Goal: Task Accomplishment & Management: Use online tool/utility

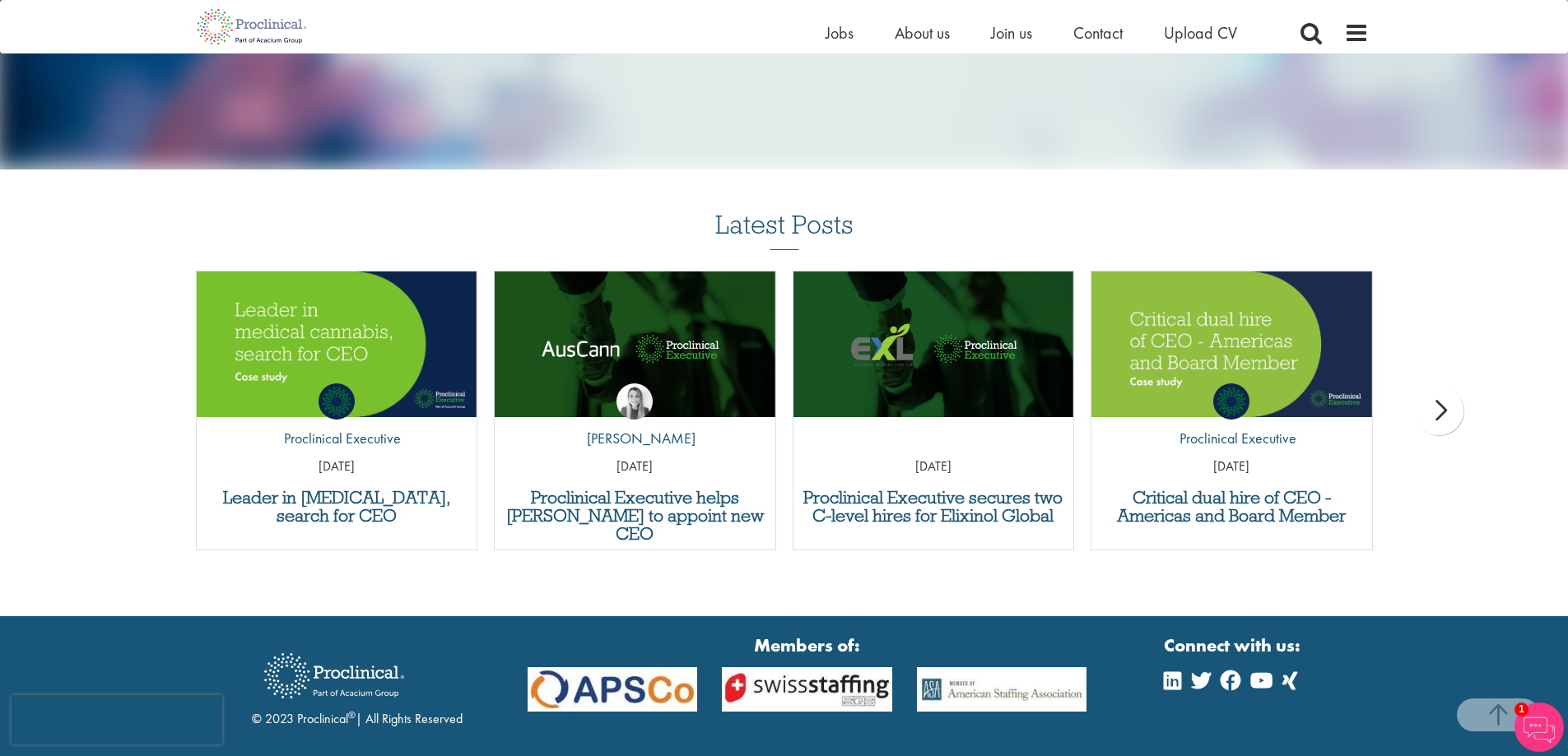
scroll to position [671, 0]
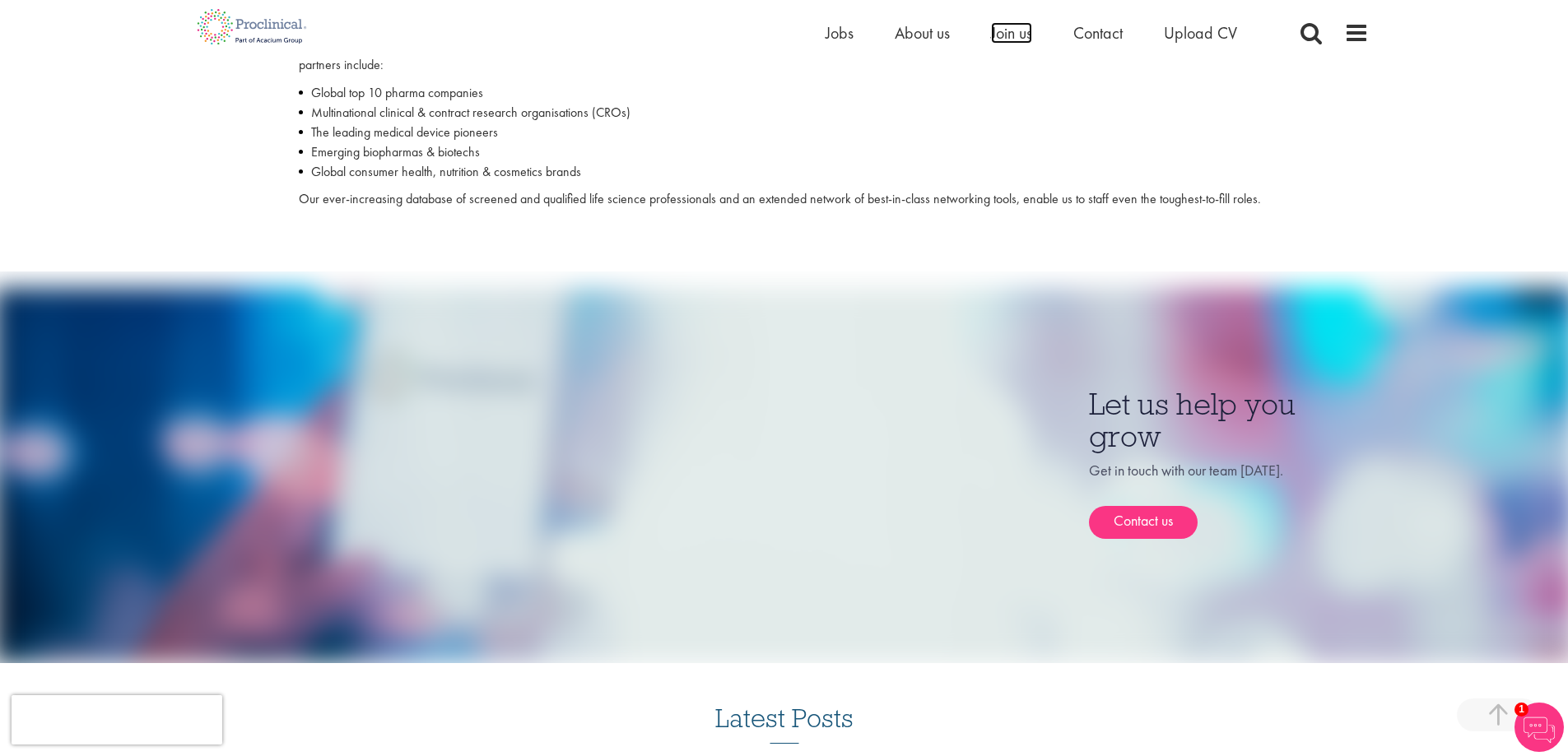
click at [1024, 31] on span "Join us" at bounding box center [1011, 32] width 41 height 21
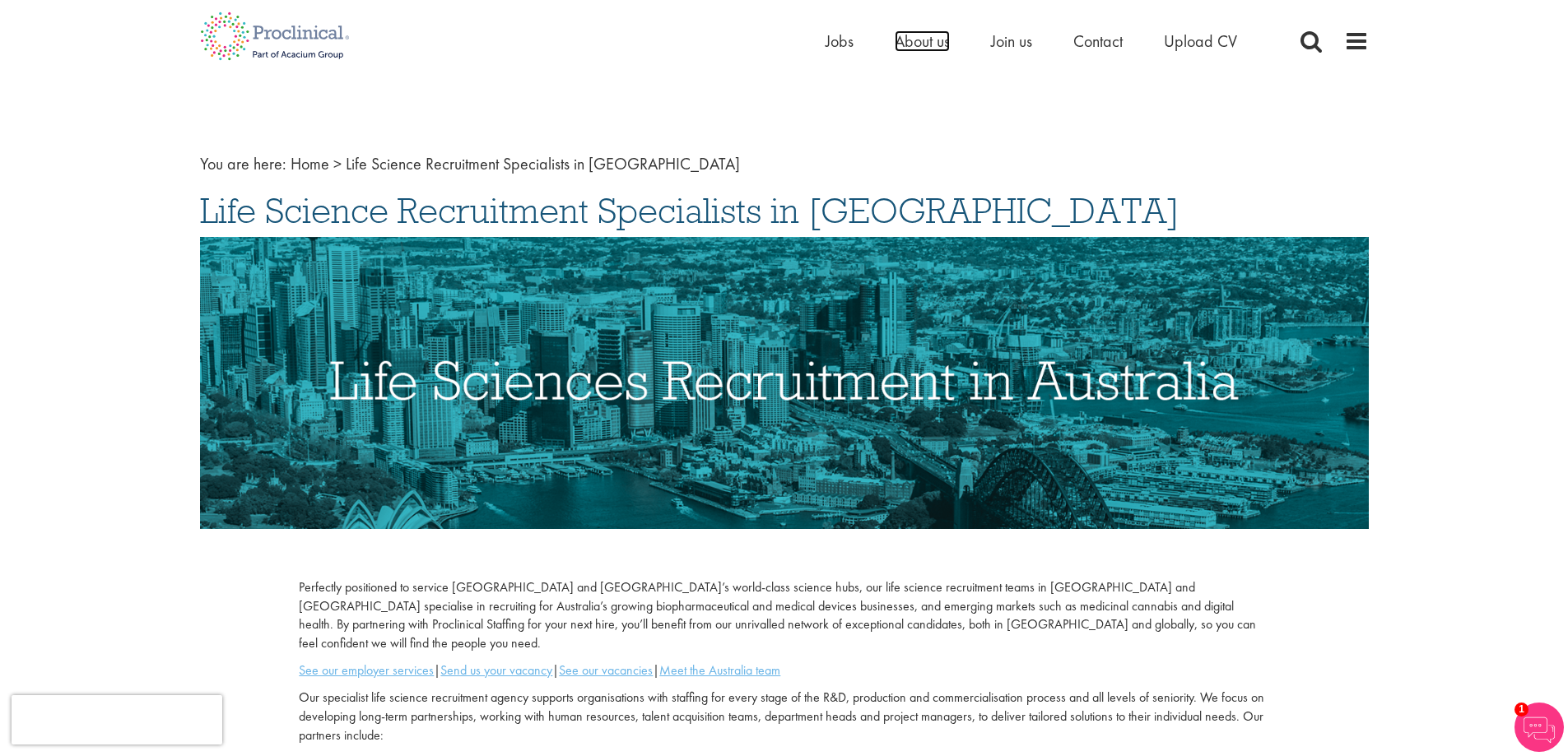
click at [919, 36] on span "About us" at bounding box center [922, 40] width 55 height 21
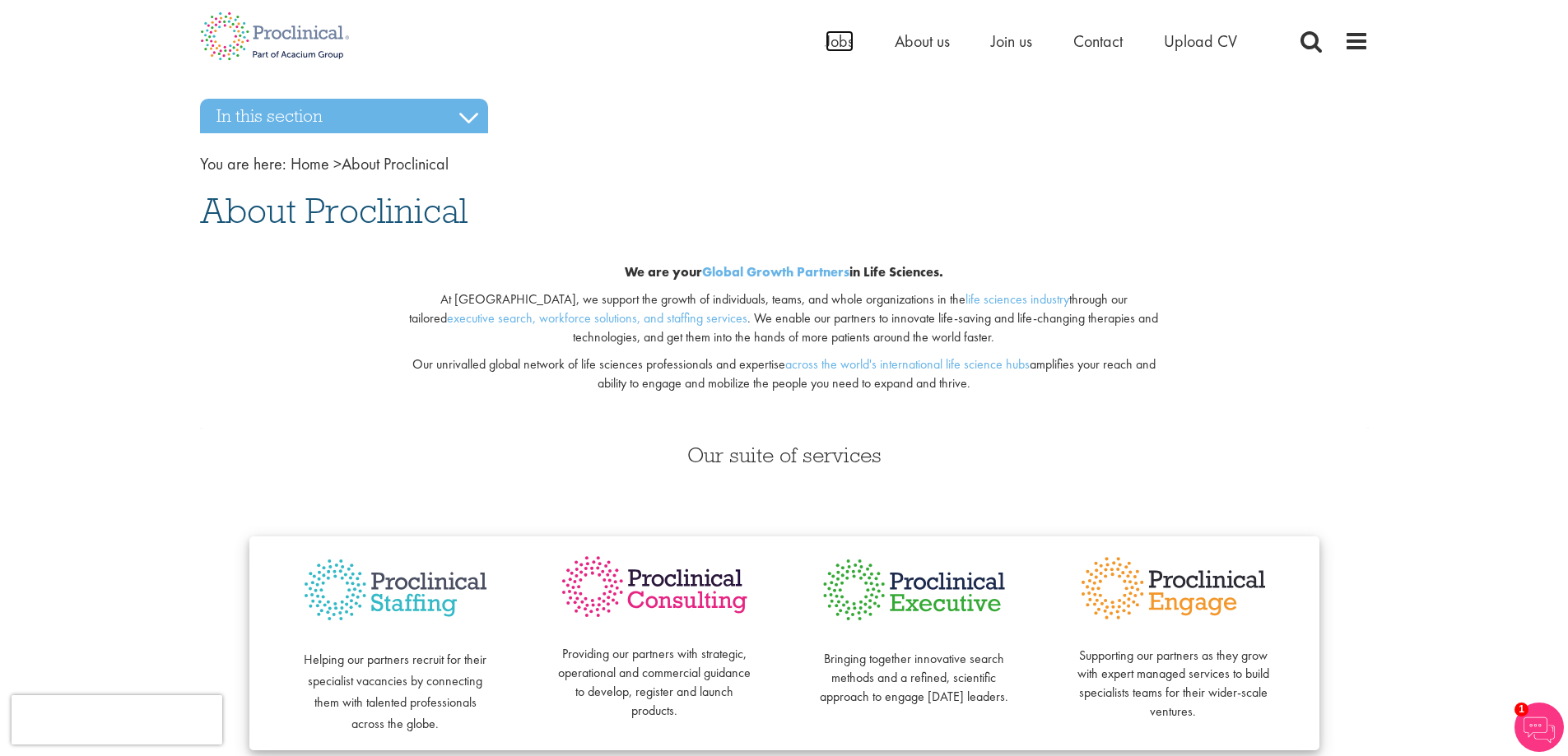
click at [834, 39] on span "Jobs" at bounding box center [839, 40] width 28 height 21
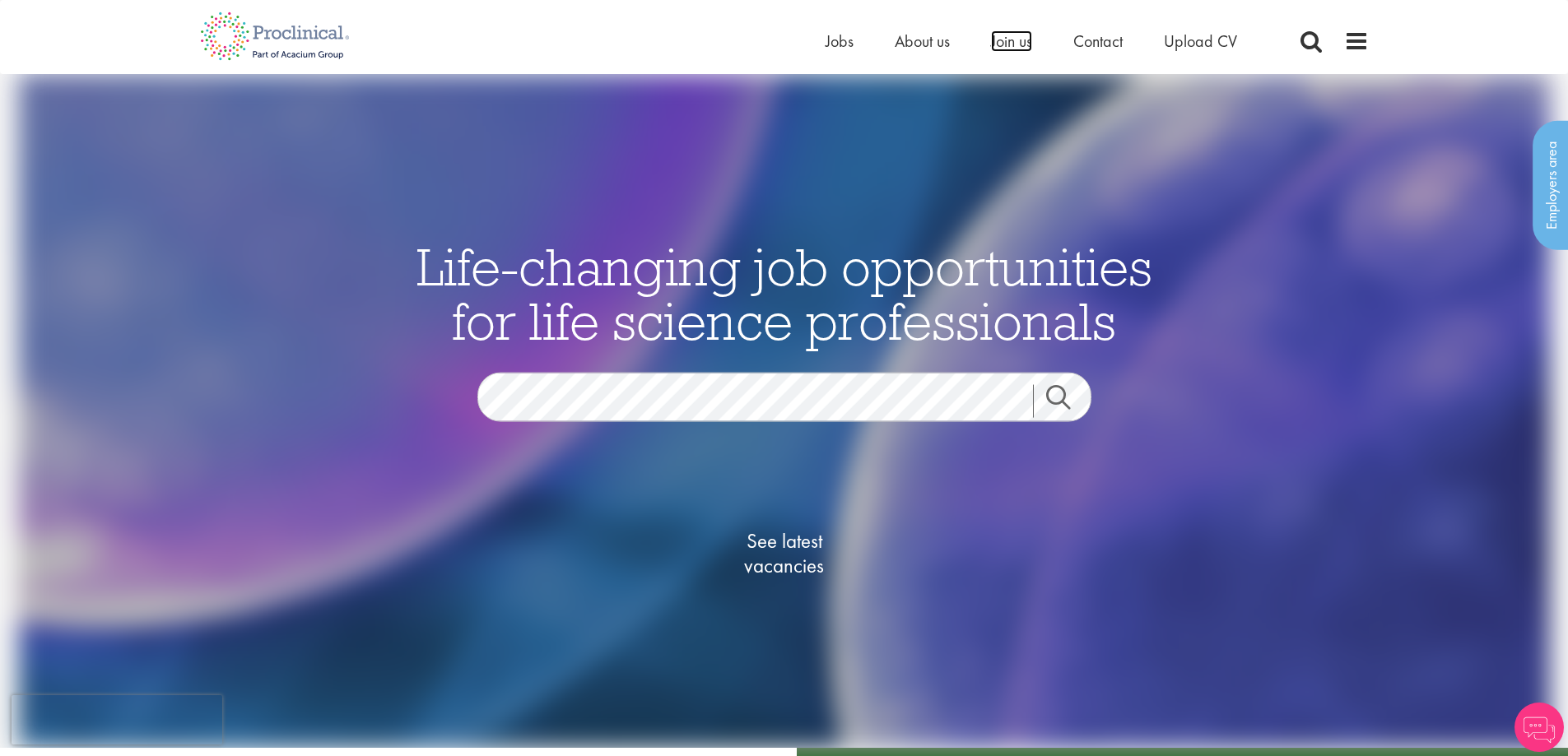
click at [1010, 39] on span "Join us" at bounding box center [1011, 40] width 41 height 21
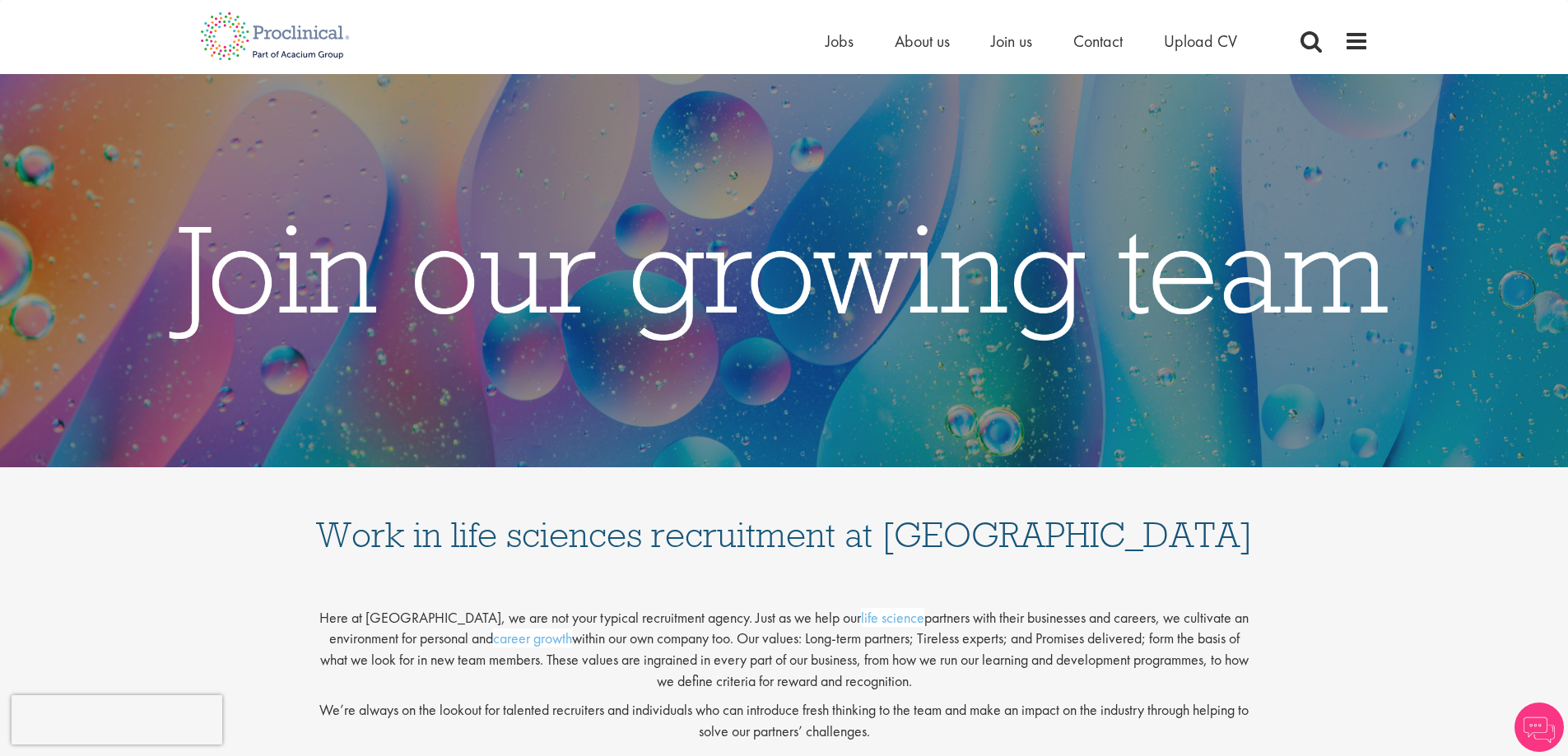
click at [820, 41] on div "Home Jobs About us Join us Contact Upload CV" at bounding box center [778, 30] width 1181 height 61
click at [834, 39] on span "Jobs" at bounding box center [839, 40] width 28 height 21
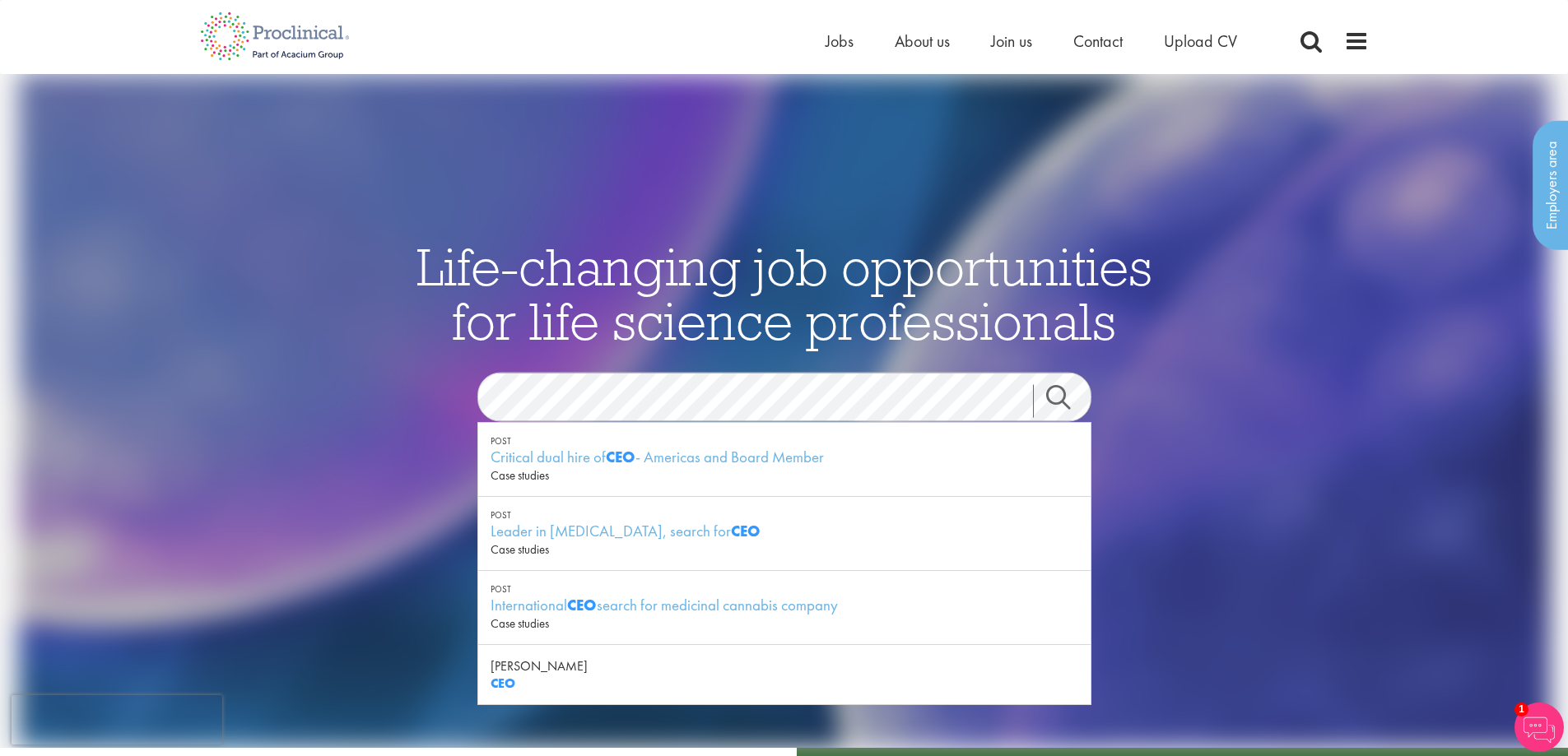
click at [1060, 398] on link "Search" at bounding box center [1068, 401] width 71 height 33
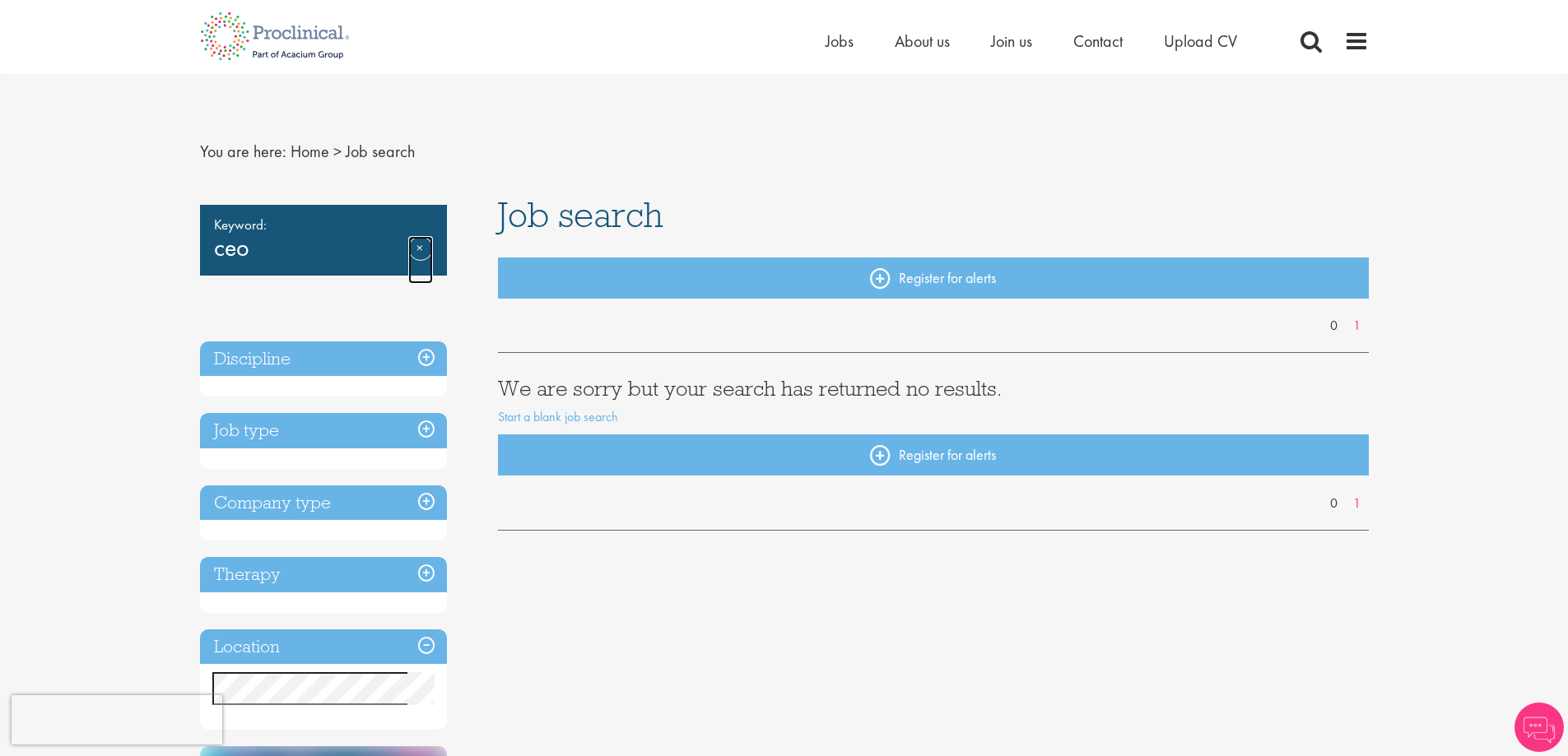
click at [423, 250] on link "Remove" at bounding box center [420, 260] width 25 height 48
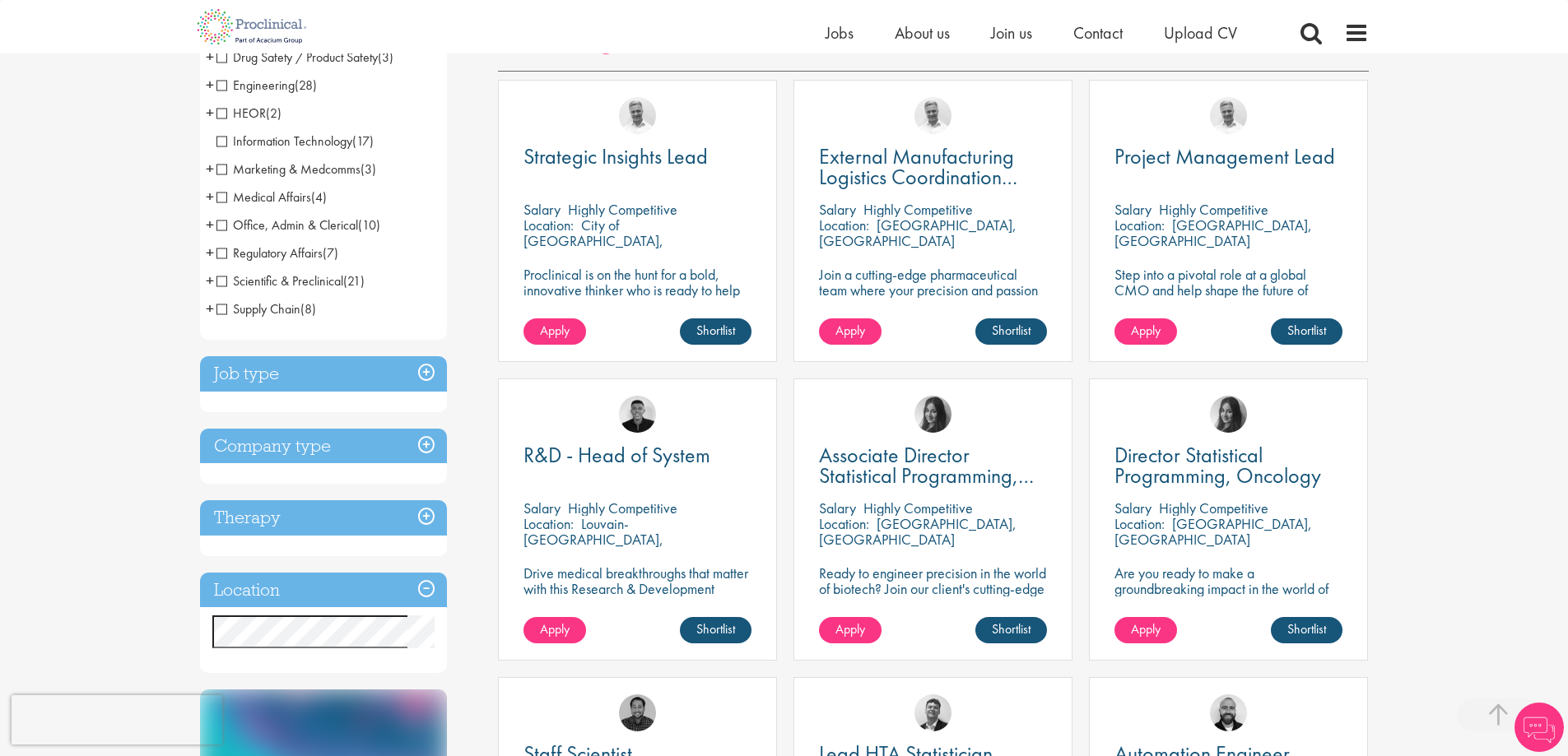
scroll to position [329, 0]
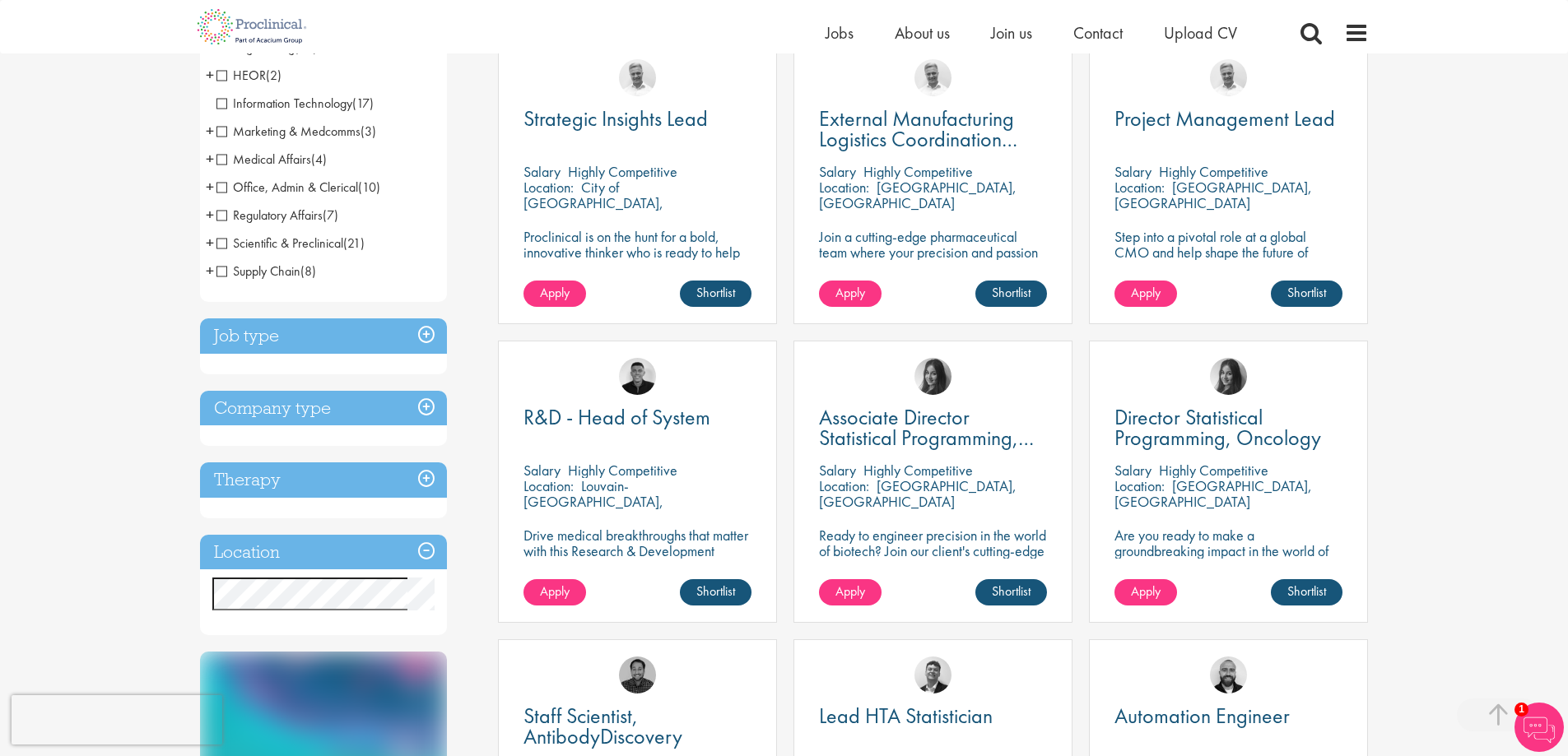
click at [274, 326] on h3 "Job type" at bounding box center [323, 336] width 247 height 36
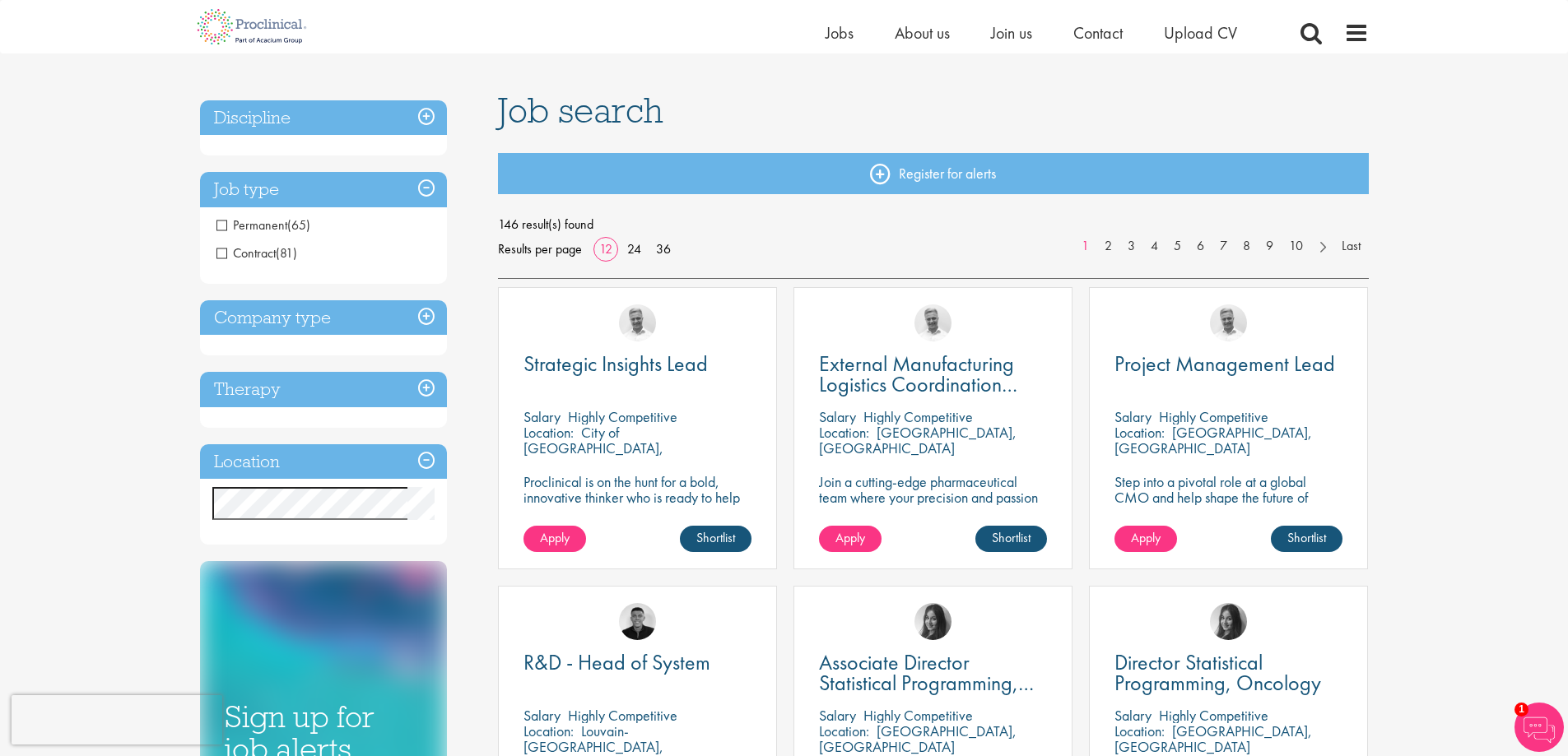
scroll to position [83, 0]
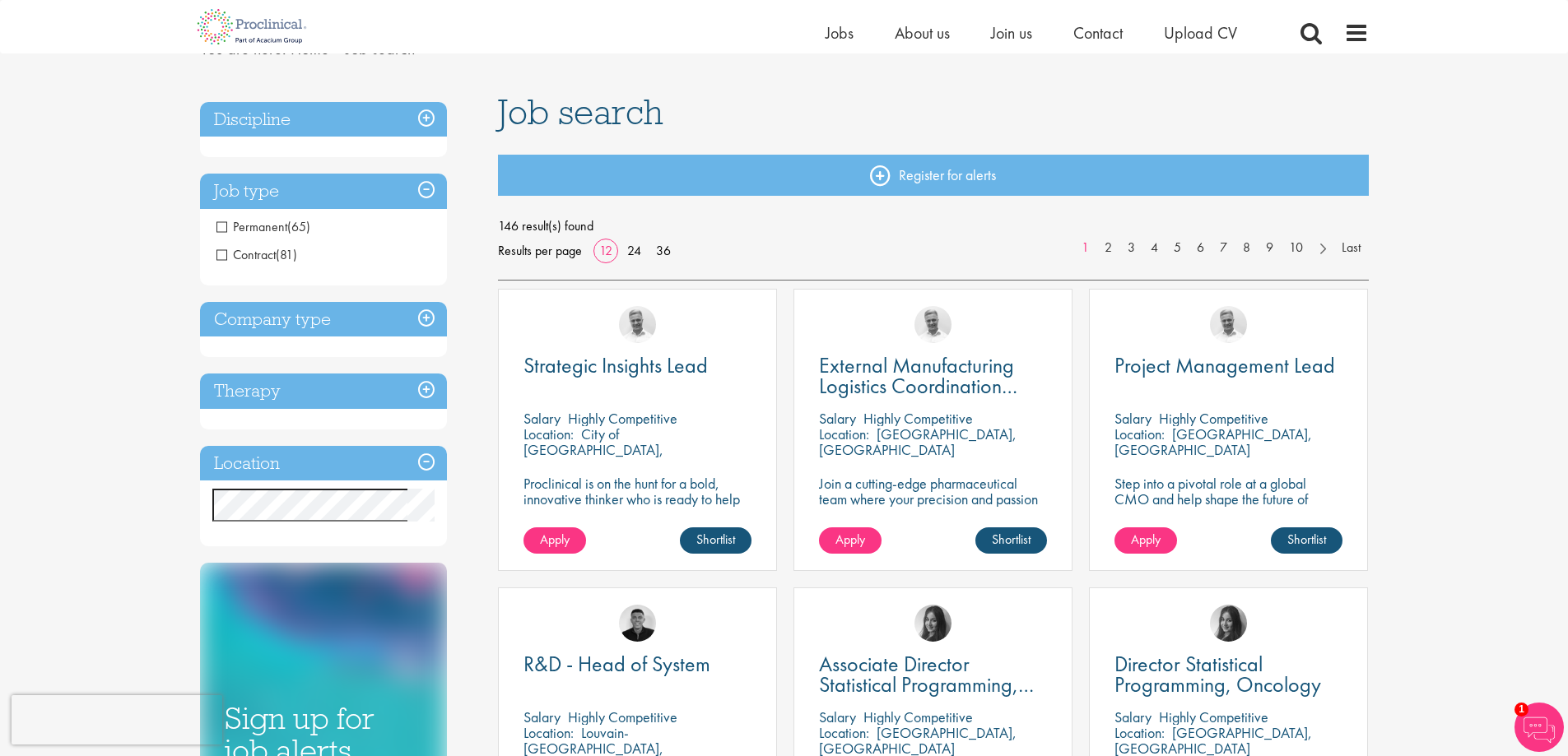
click at [222, 229] on span "Permanent" at bounding box center [252, 227] width 71 height 17
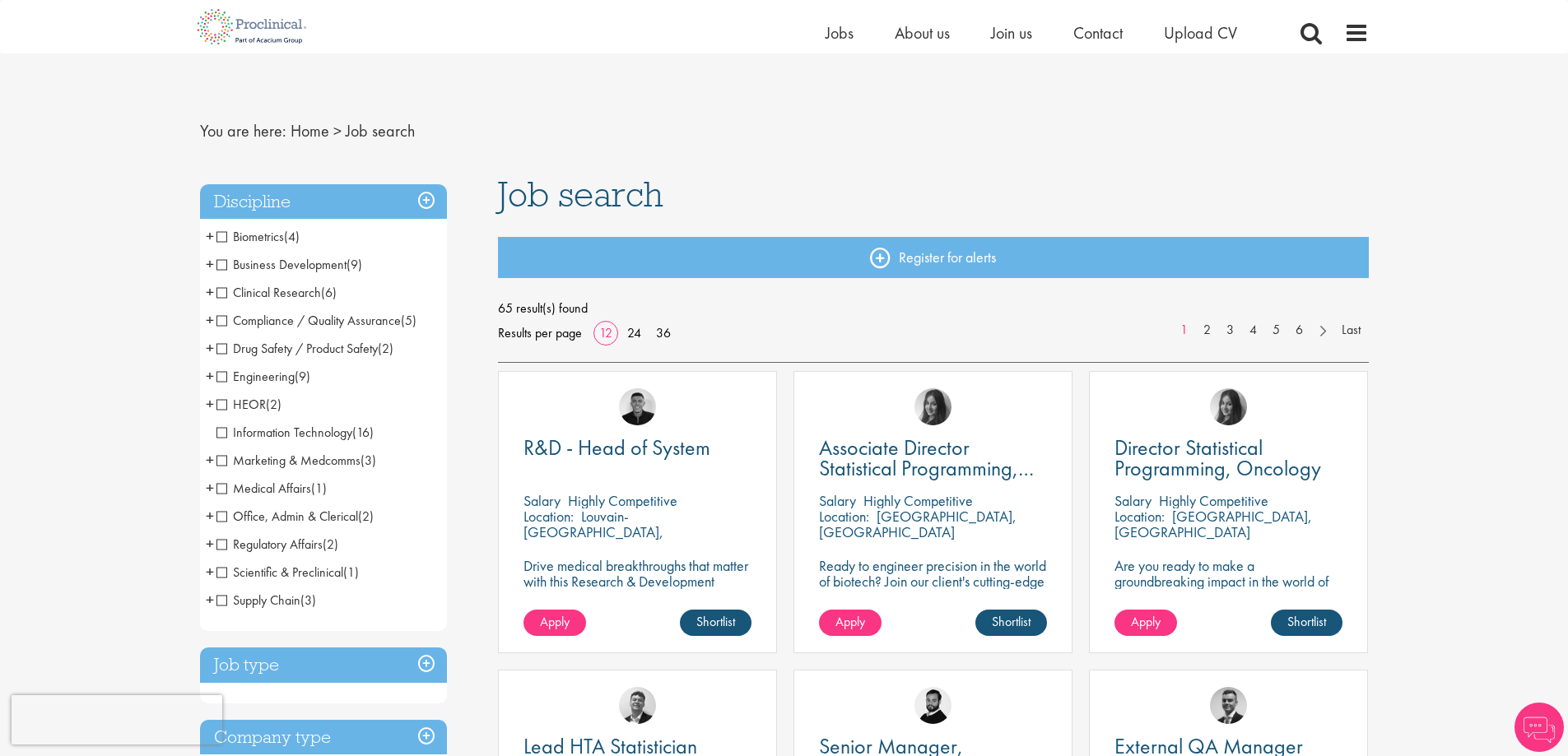
scroll to position [83, 0]
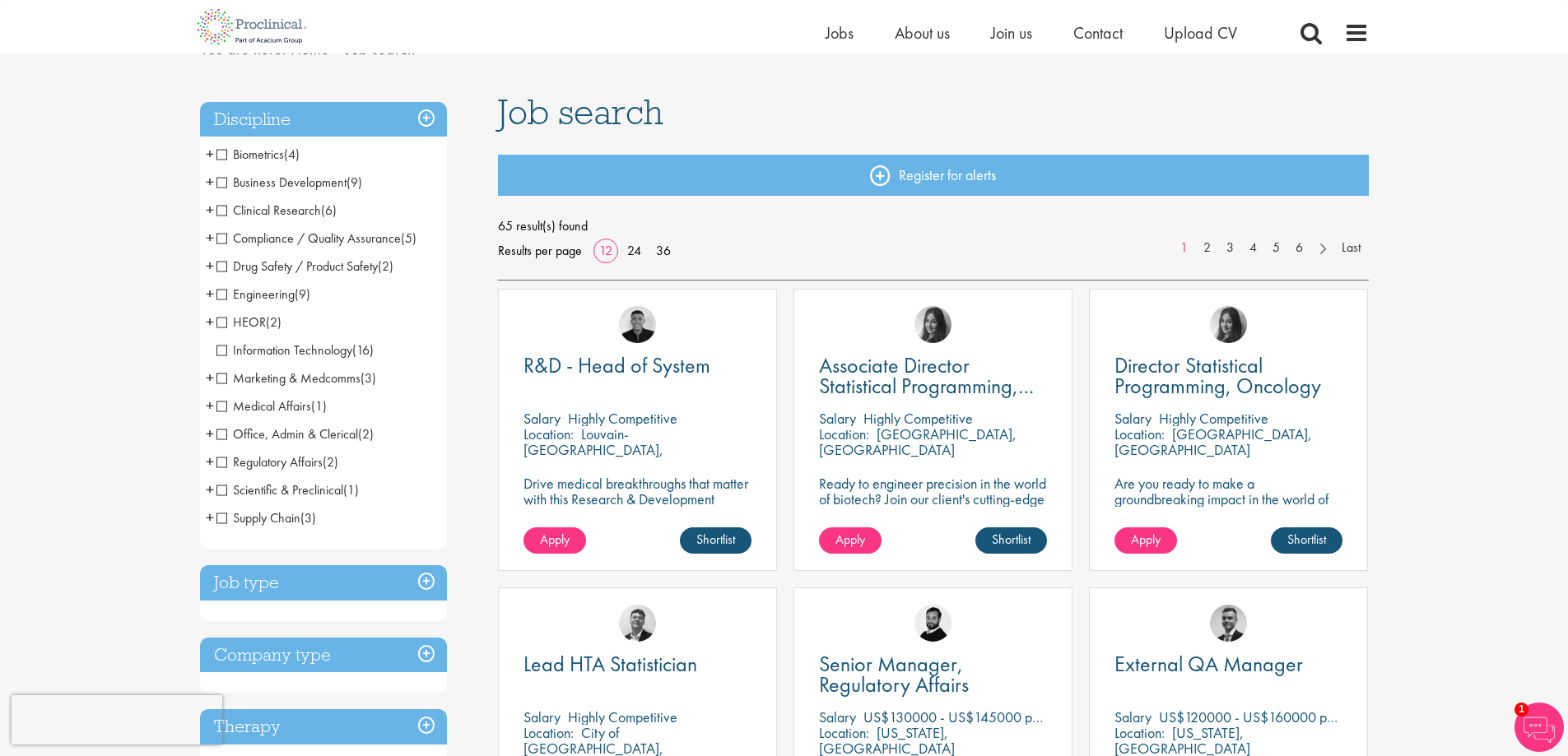
click at [208, 378] on span "+" at bounding box center [209, 377] width 8 height 25
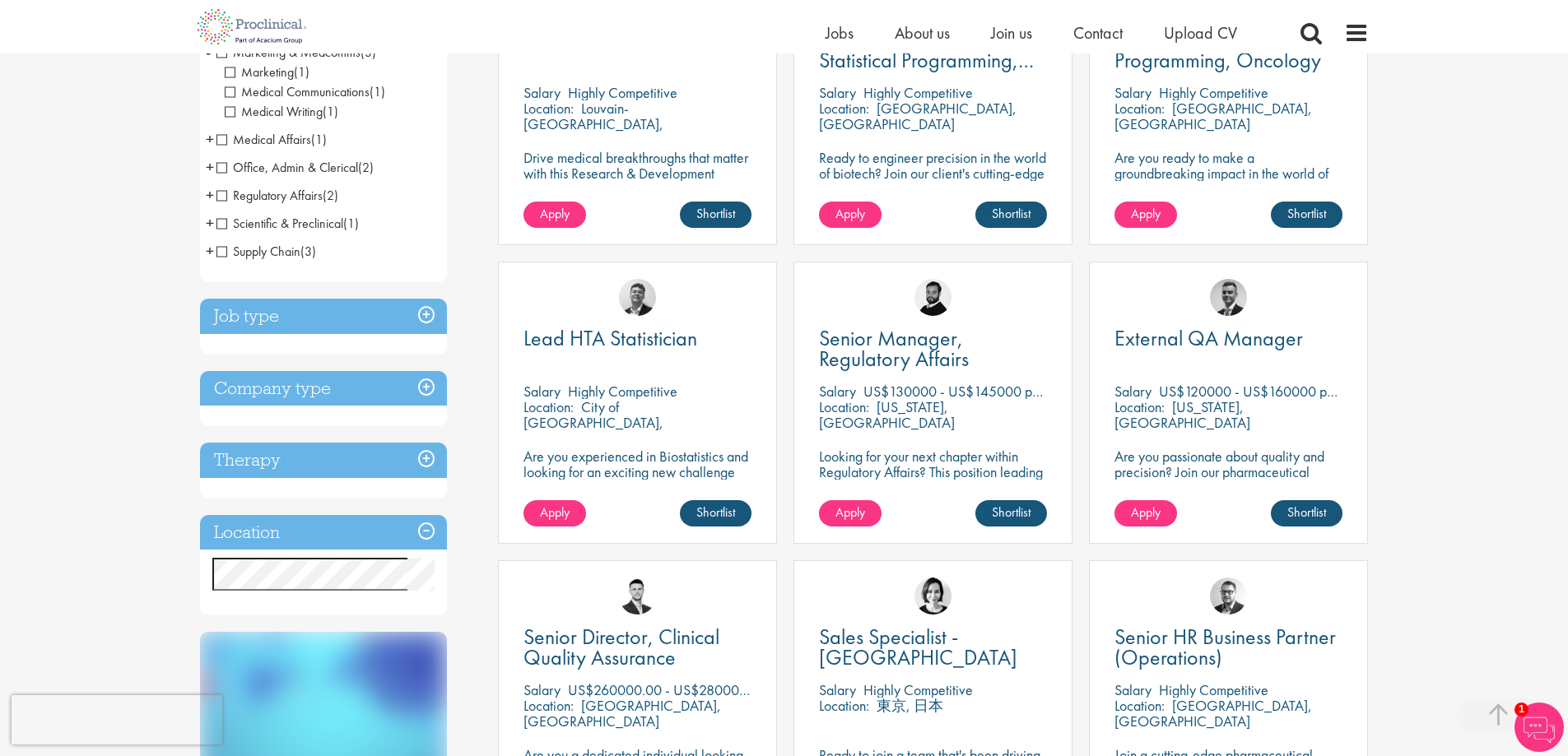
scroll to position [411, 0]
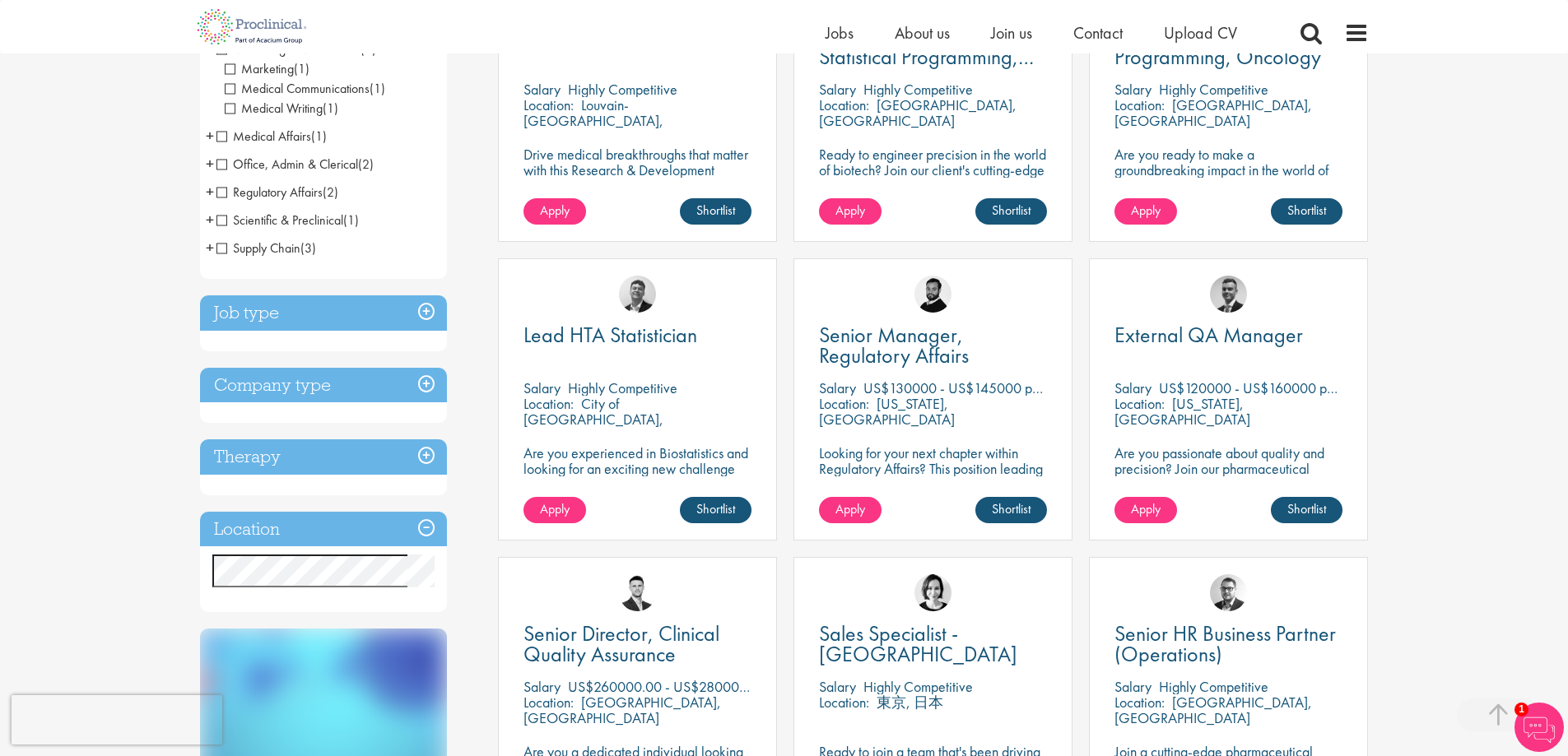
click at [207, 138] on span "+" at bounding box center [209, 135] width 8 height 25
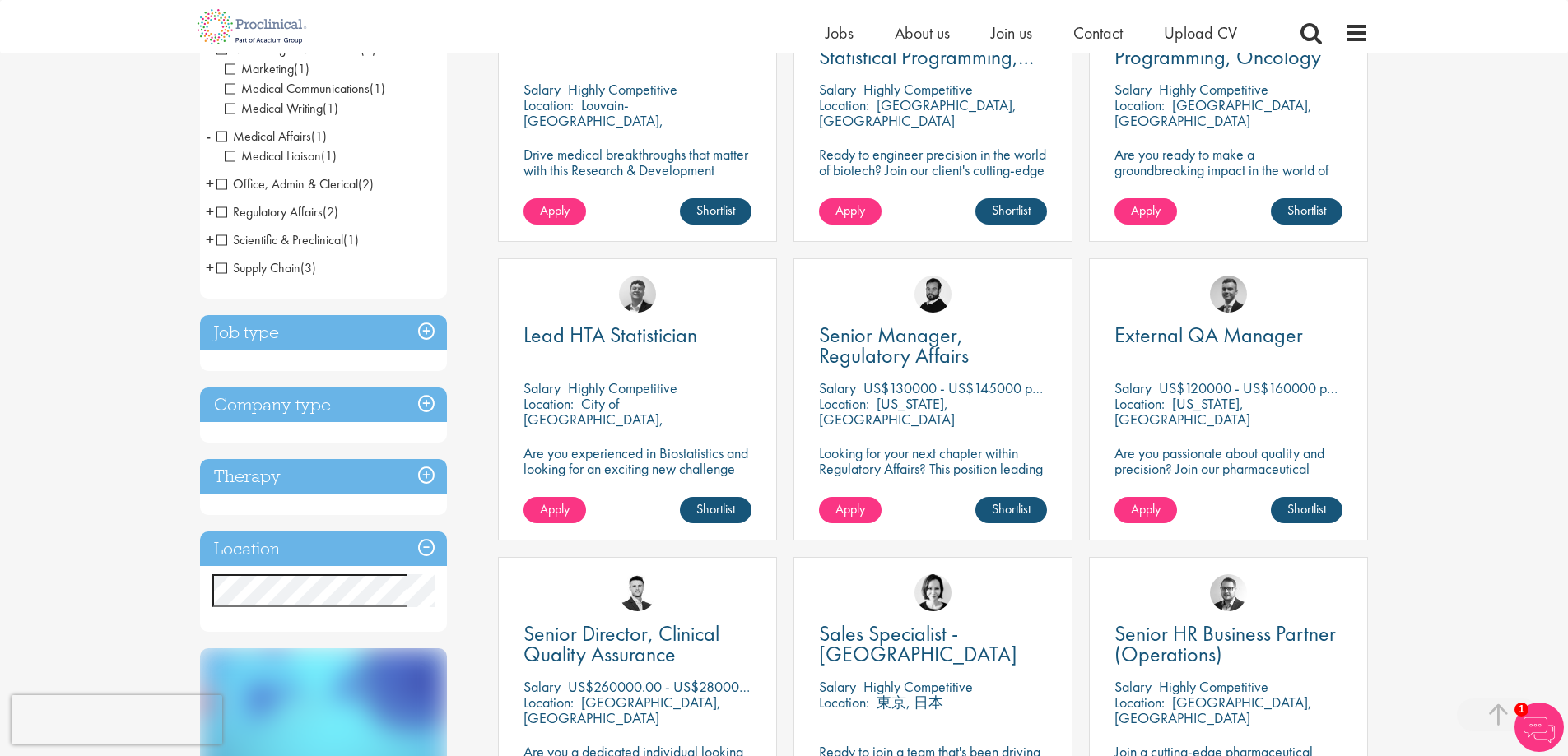
click at [209, 234] on span "+" at bounding box center [209, 239] width 8 height 25
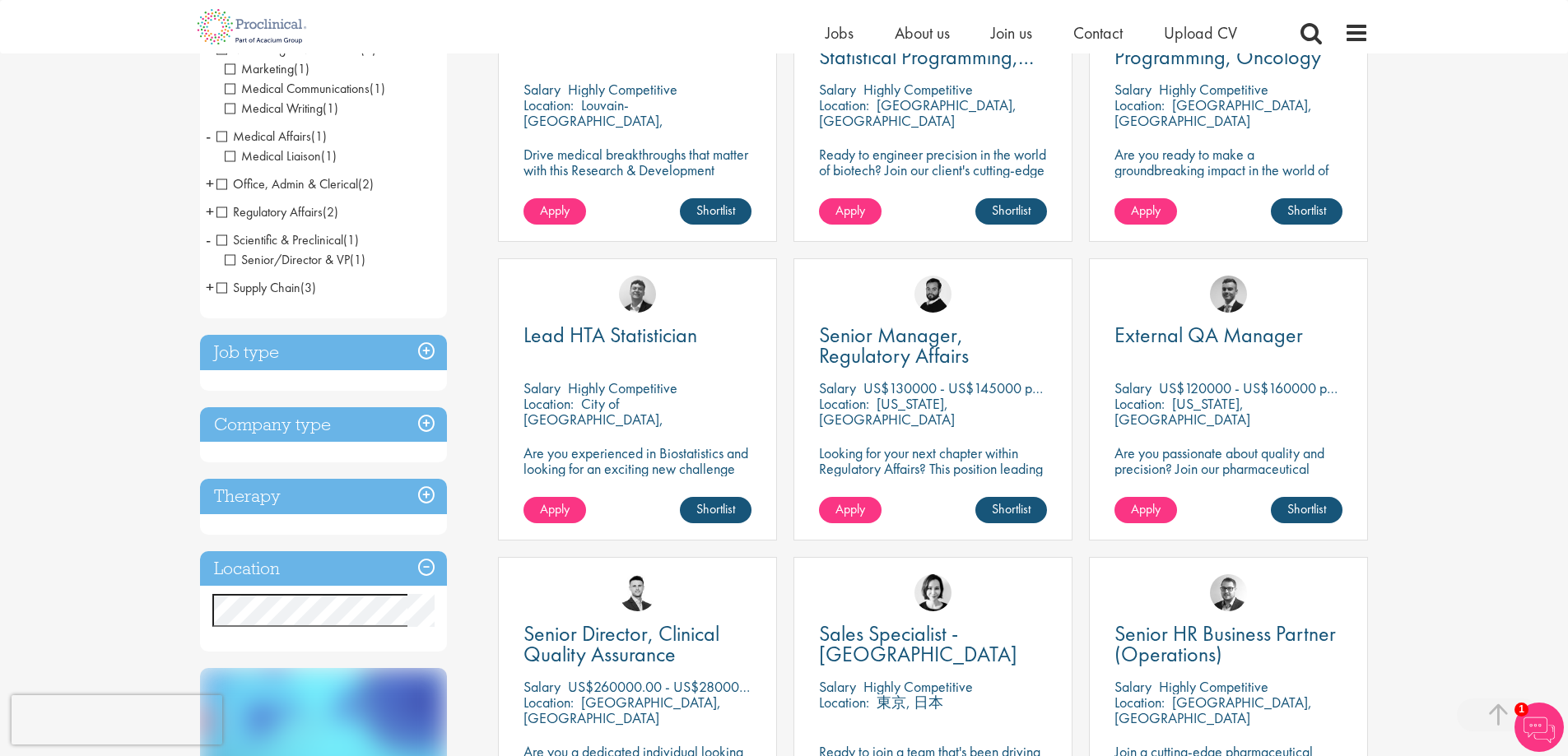
scroll to position [494, 0]
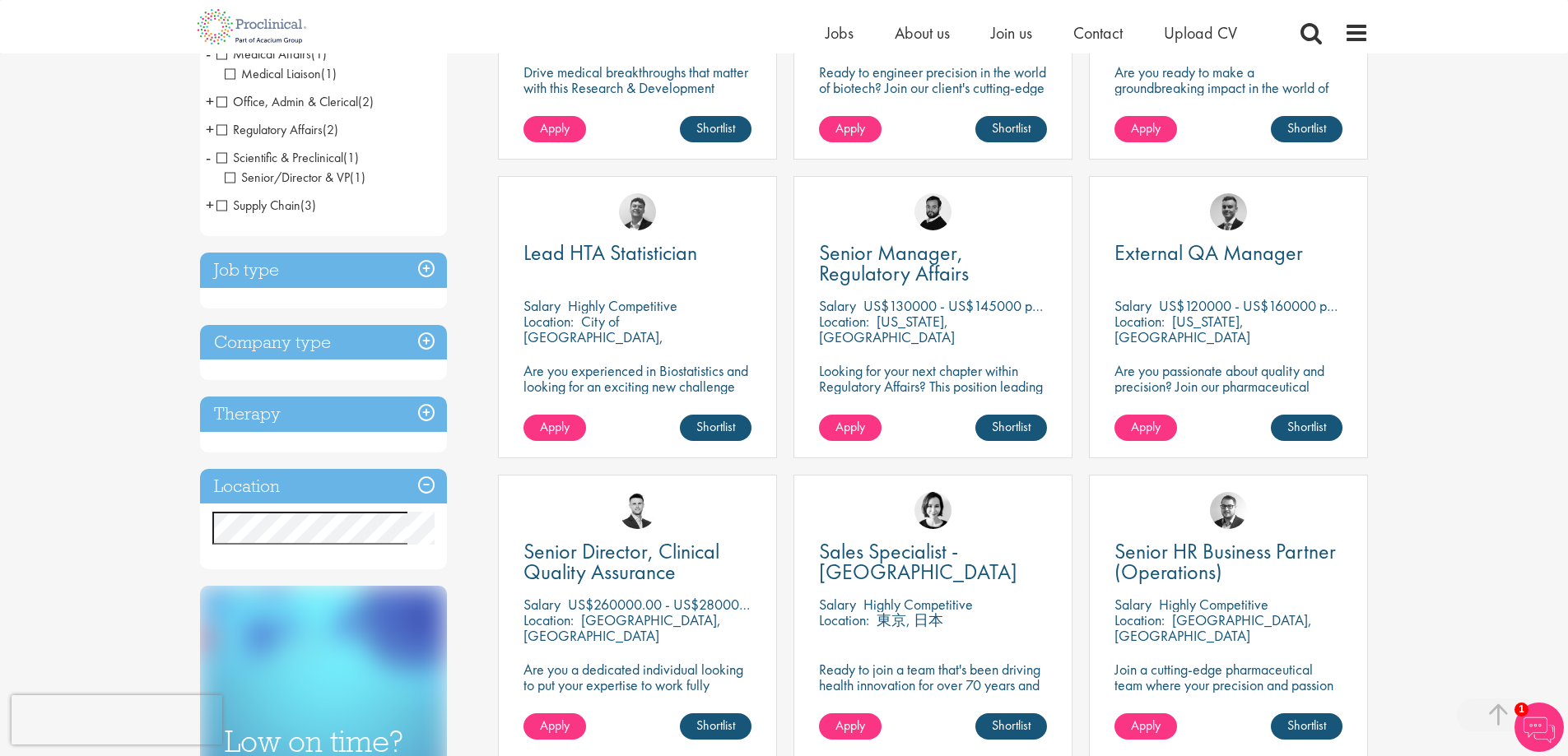
click at [378, 273] on h3 "Job type" at bounding box center [323, 270] width 247 height 36
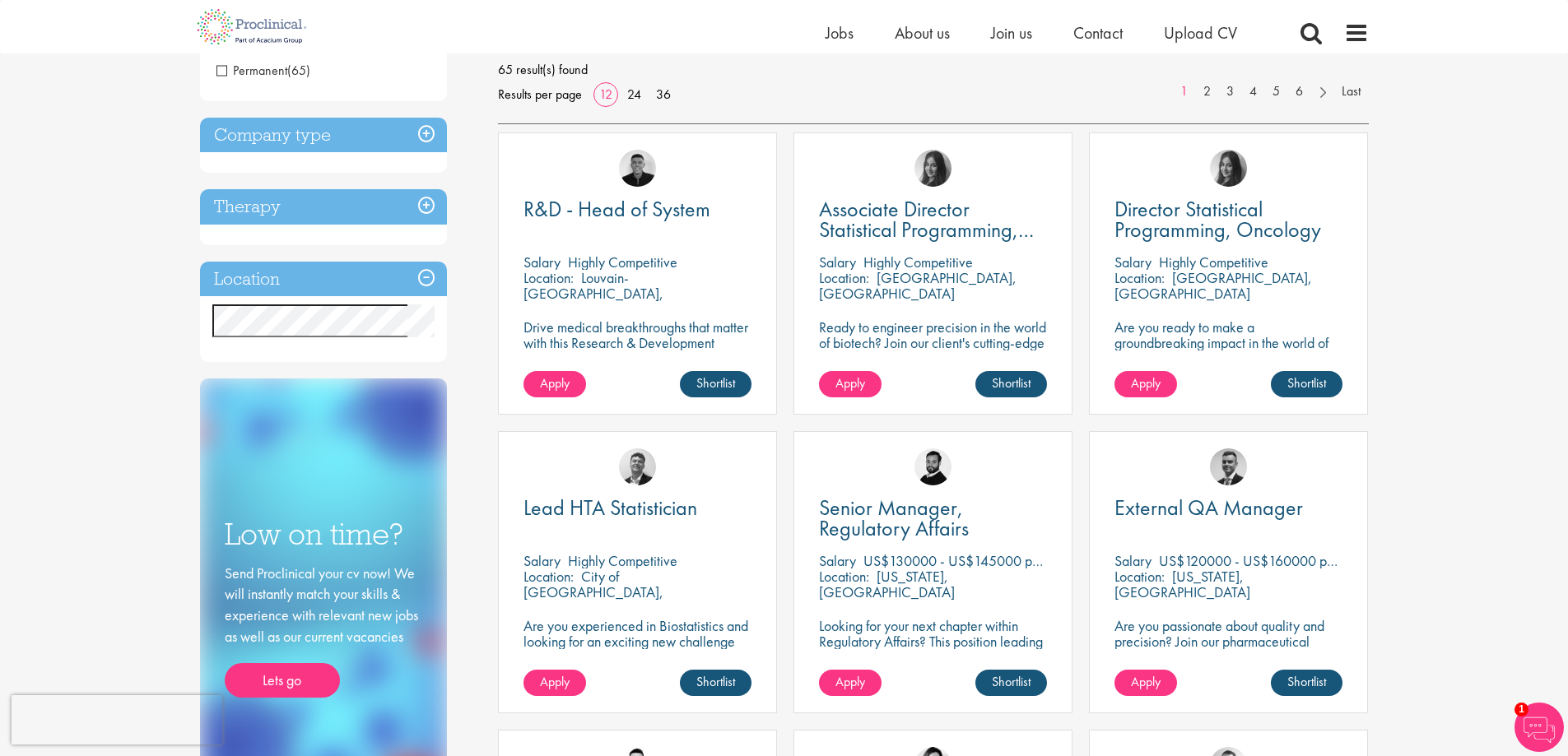
scroll to position [164, 0]
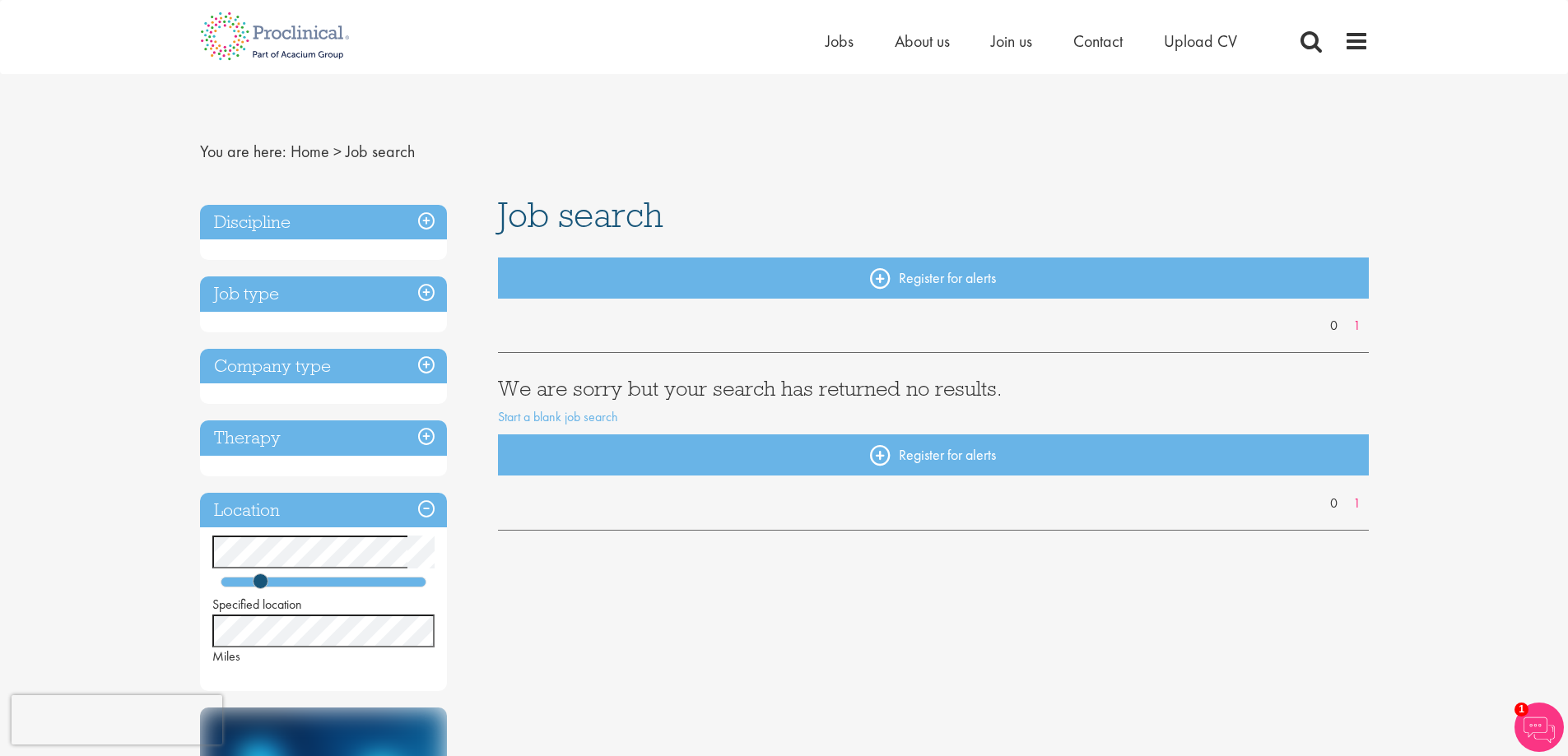
click at [431, 222] on h3 "Discipline" at bounding box center [323, 222] width 247 height 36
click at [427, 222] on h3 "Discipline" at bounding box center [323, 222] width 247 height 36
click at [400, 224] on h3 "Discipline" at bounding box center [323, 222] width 247 height 36
click at [424, 218] on h3 "Discipline" at bounding box center [323, 222] width 247 height 36
click at [276, 247] on div "Discipline" at bounding box center [323, 232] width 247 height 56
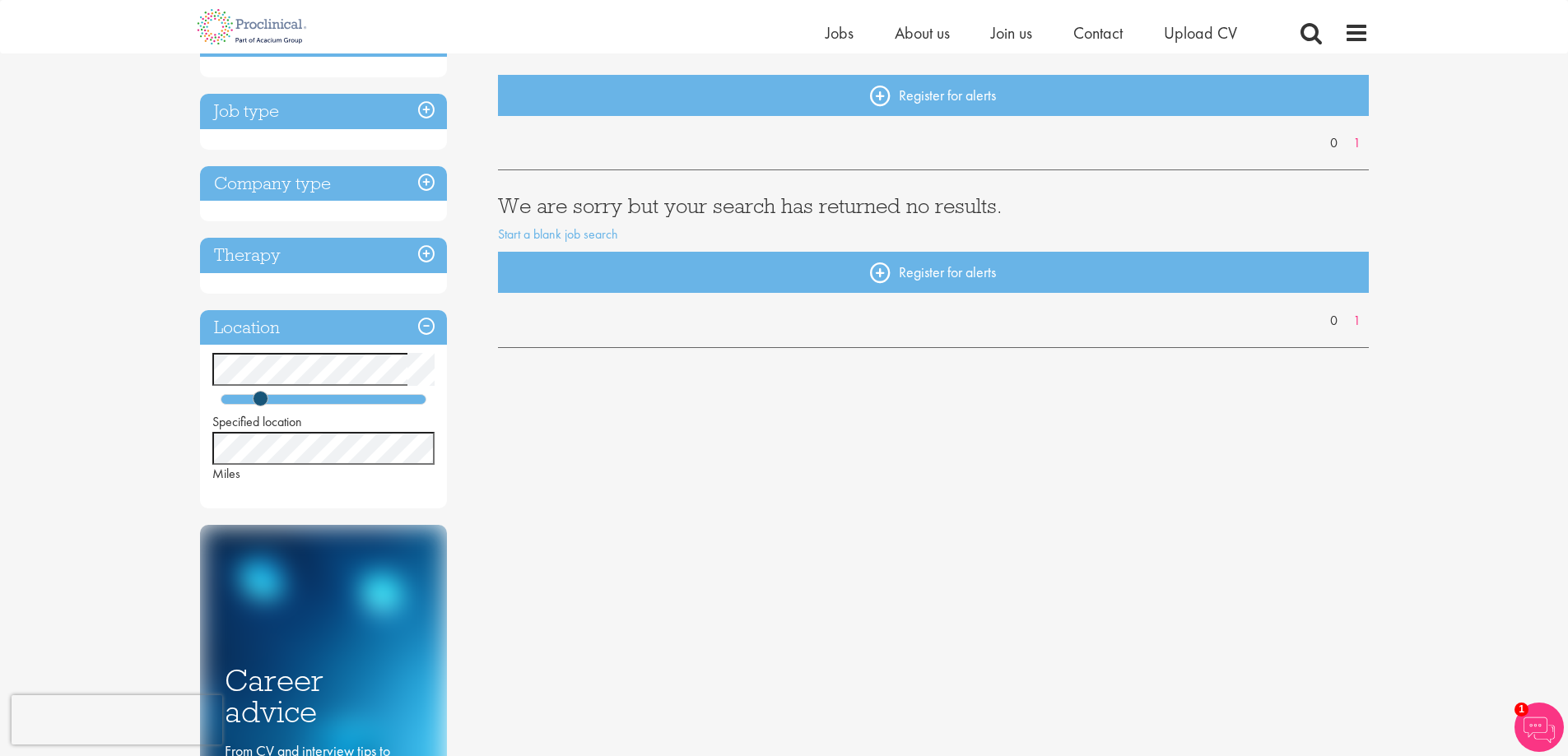
scroll to position [164, 0]
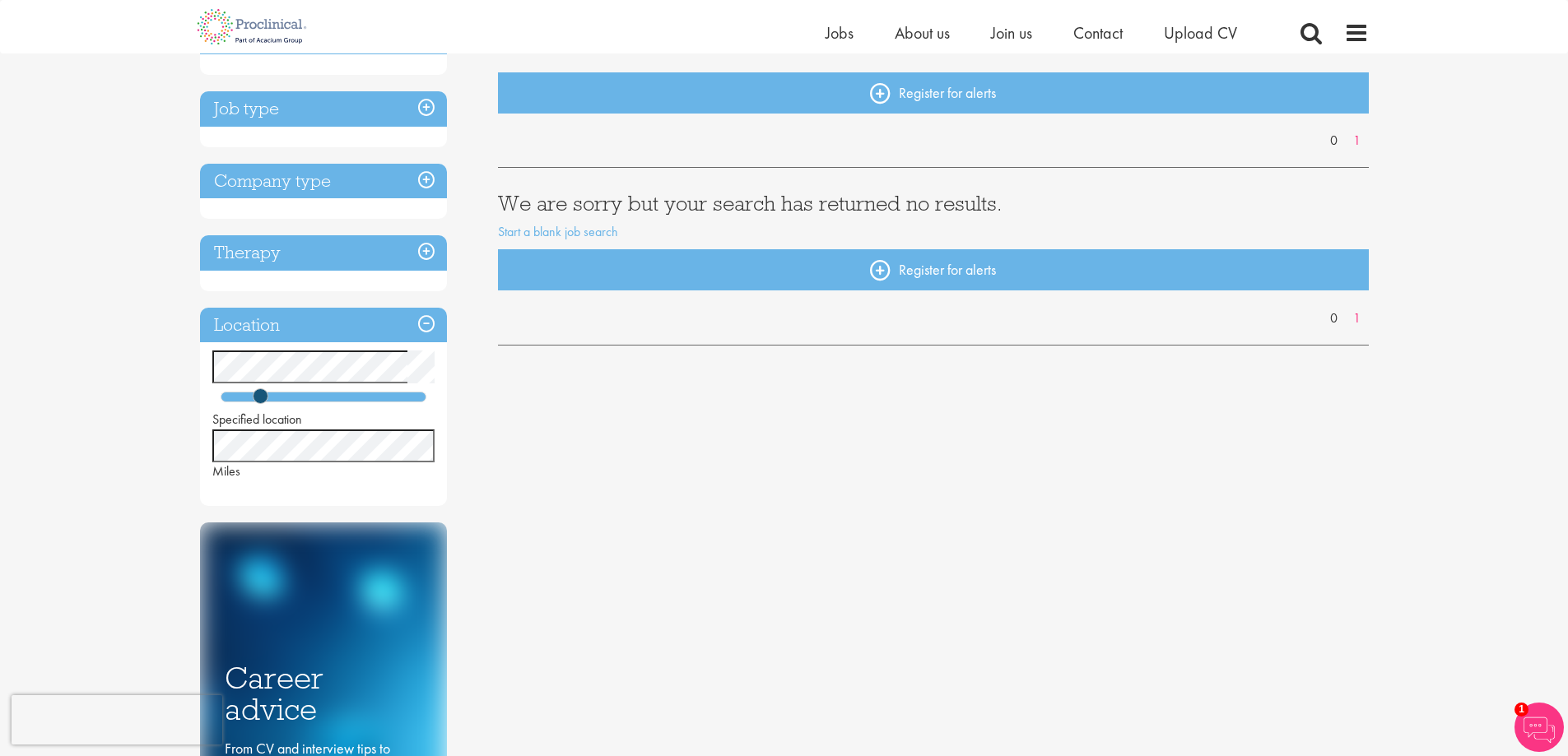
click at [84, 347] on div "You are here: Home > Job search Discipline Job type Company type Therapy Locati…" at bounding box center [784, 617] width 1568 height 1563
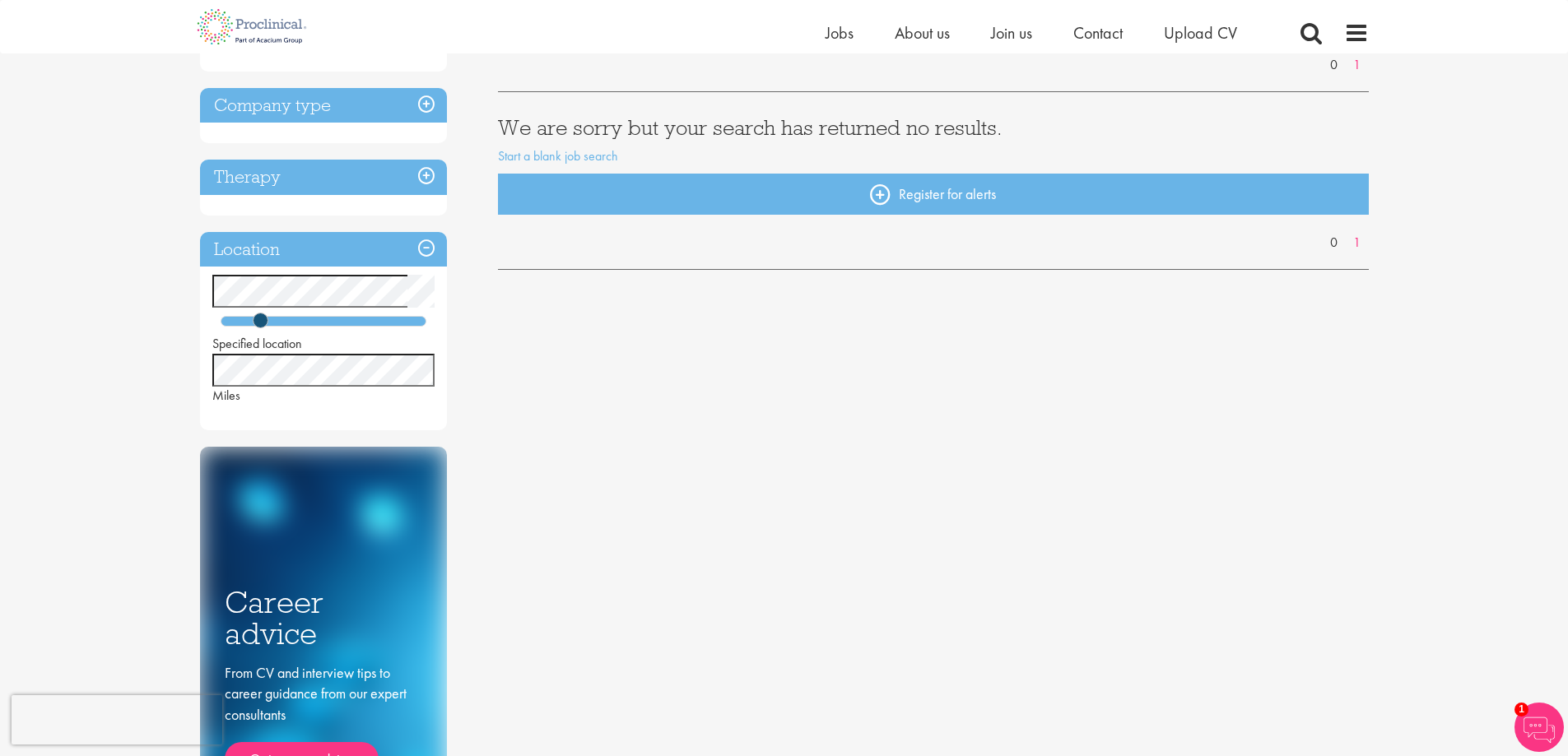
scroll to position [329, 0]
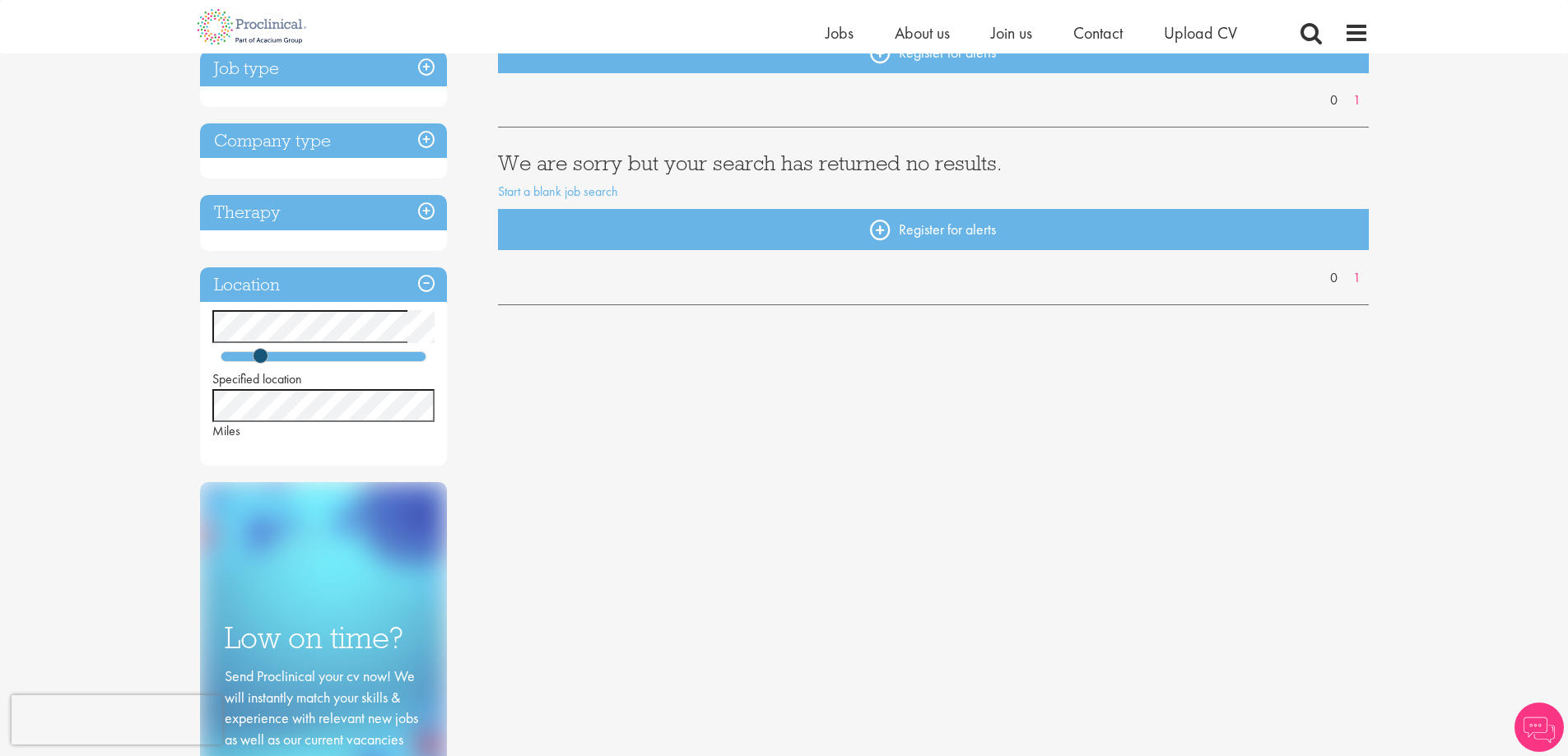
scroll to position [329, 0]
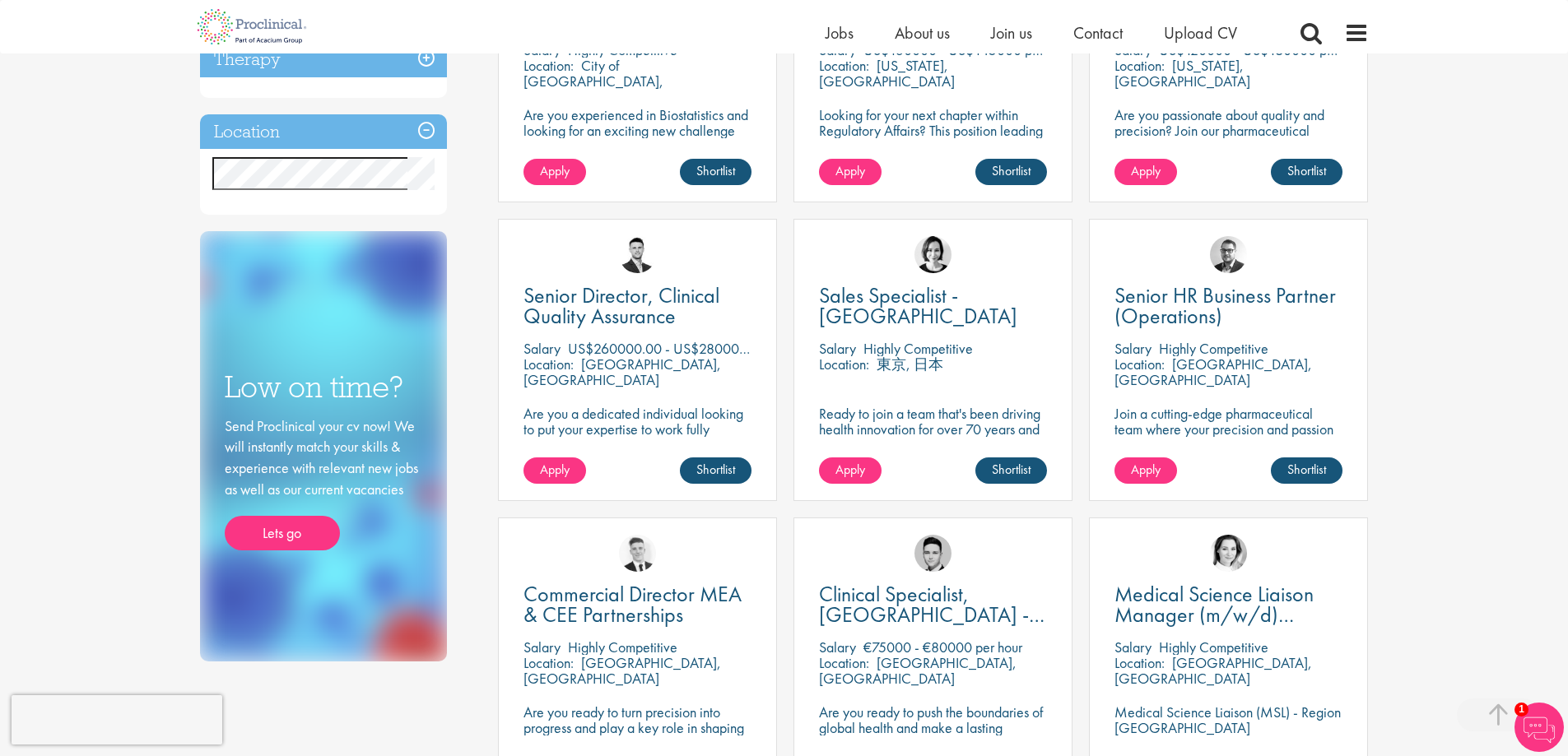
scroll to position [740, 0]
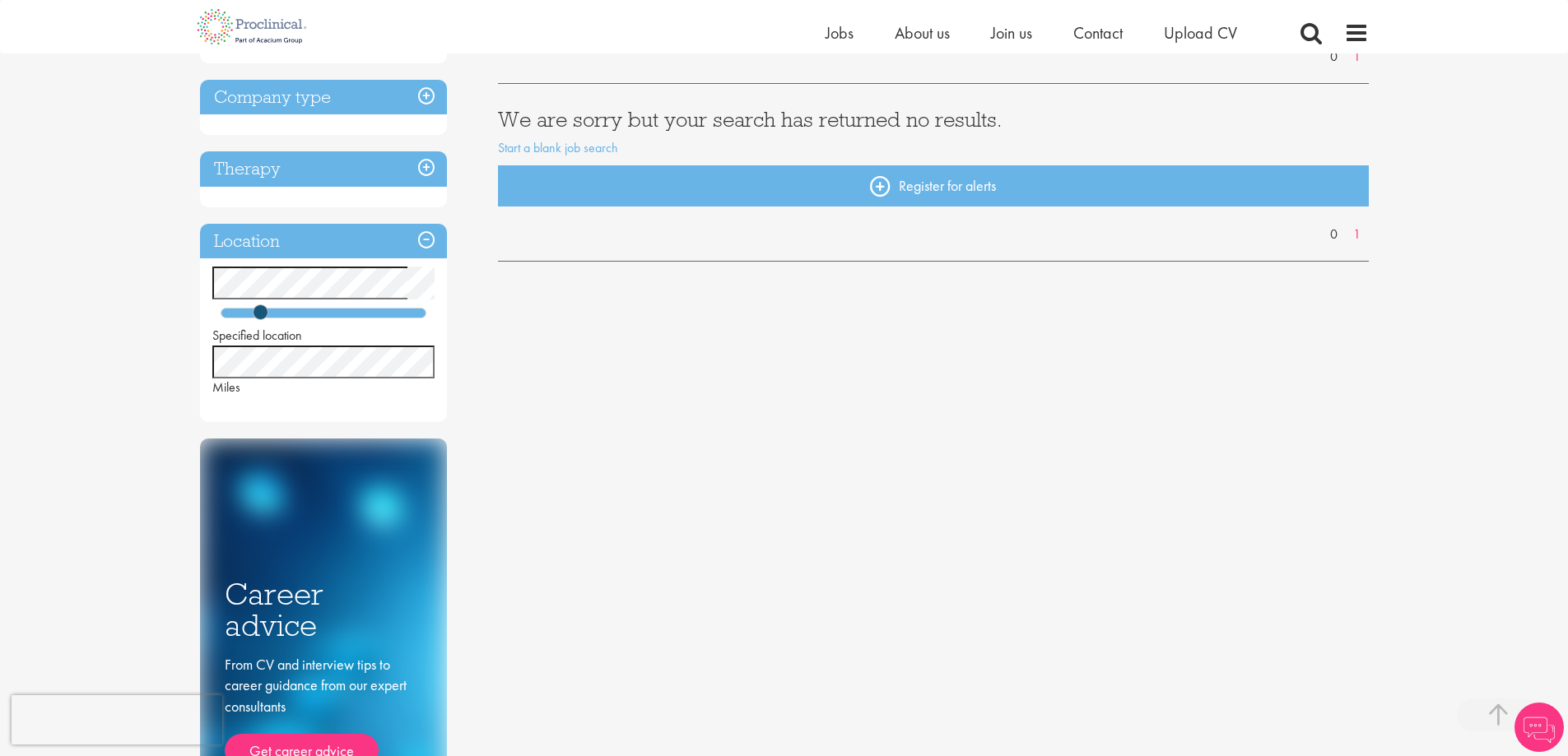
scroll to position [329, 0]
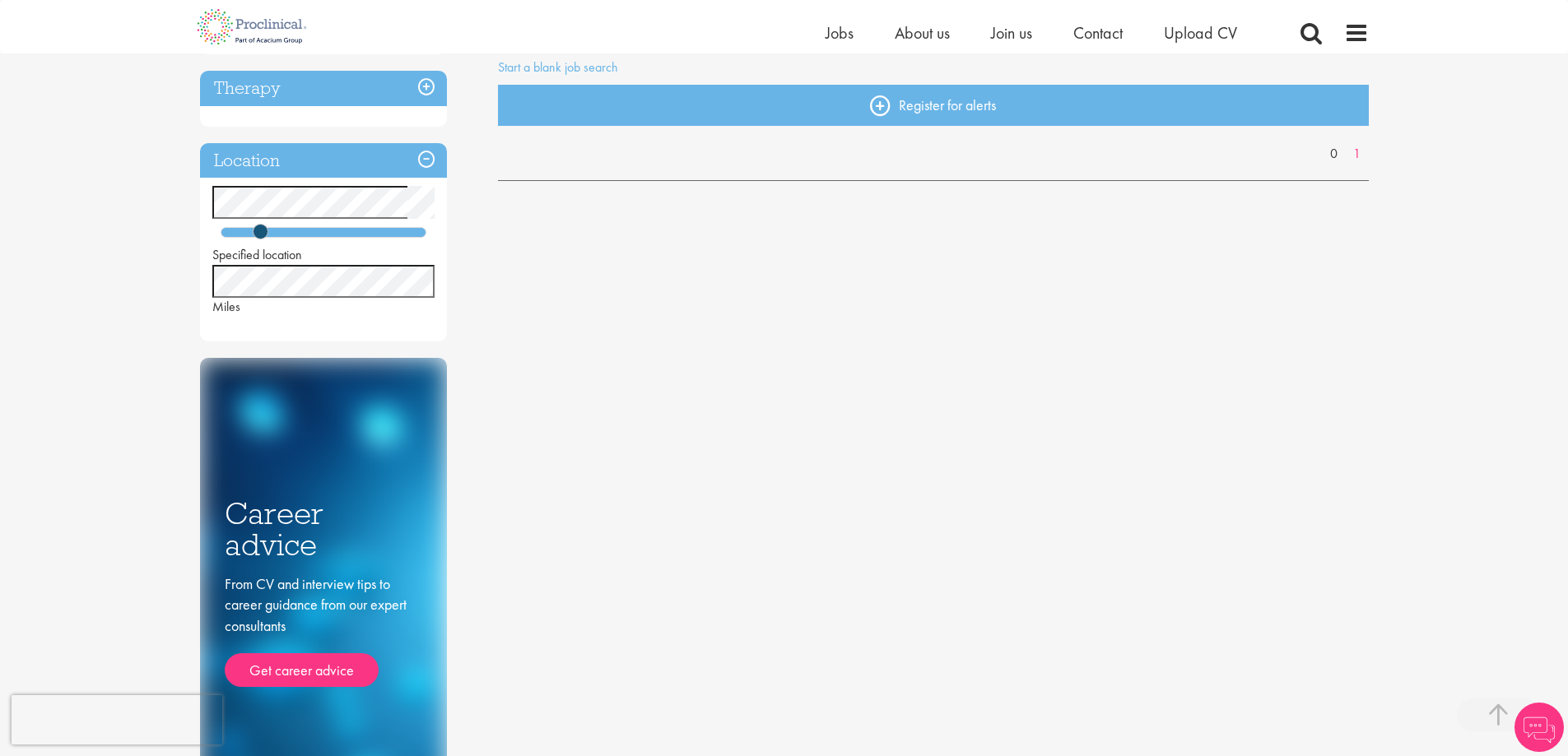
click at [0, 174] on html "This website uses cookies. By continuing to use this site, you are giving your …" at bounding box center [784, 554] width 1568 height 1768
